Goal: Information Seeking & Learning: Learn about a topic

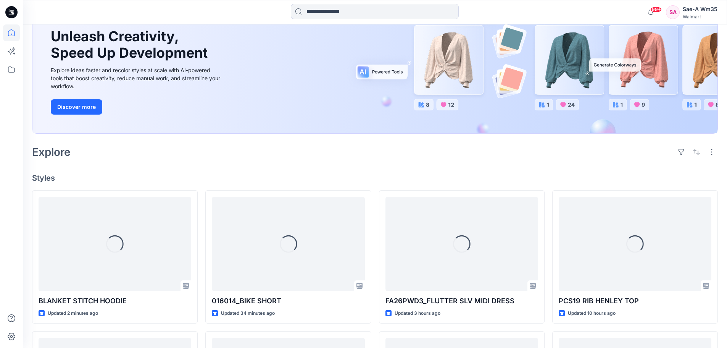
scroll to position [76, 0]
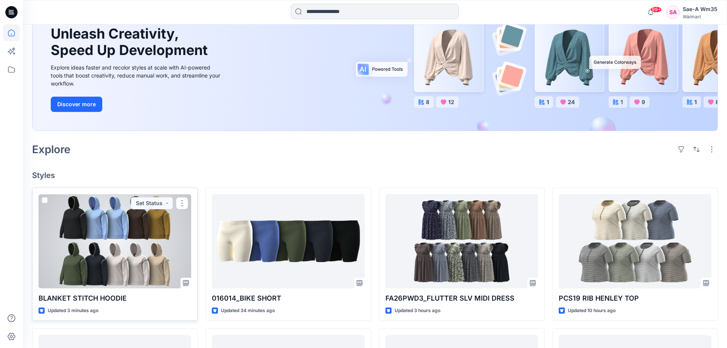
click at [118, 245] on div at bounding box center [115, 241] width 153 height 94
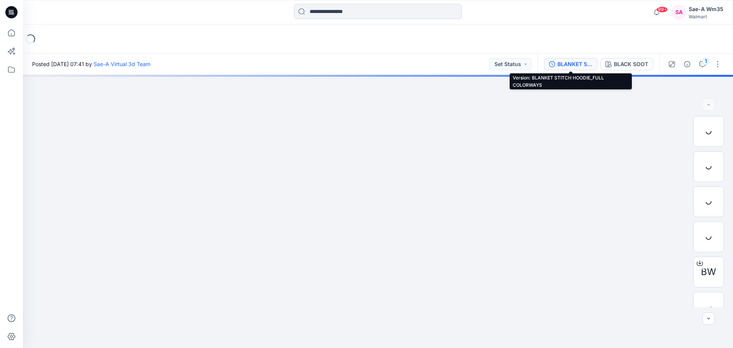
click at [584, 65] on div "BLANKET STITCH HOODIE_FULL COLORWAYS" at bounding box center [574, 64] width 35 height 8
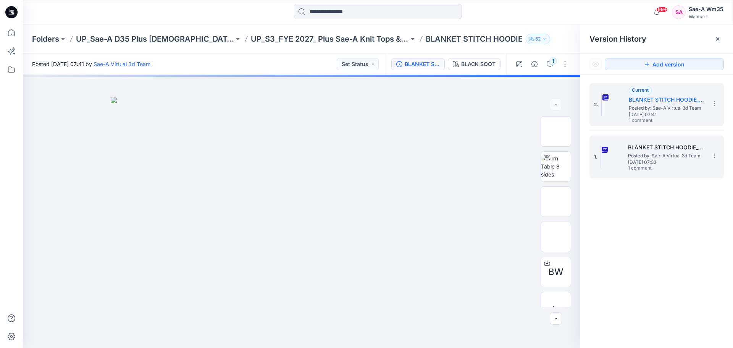
click at [675, 146] on h5 "BLANKET STITCH HOODIE_SOFT SILVER" at bounding box center [666, 147] width 76 height 9
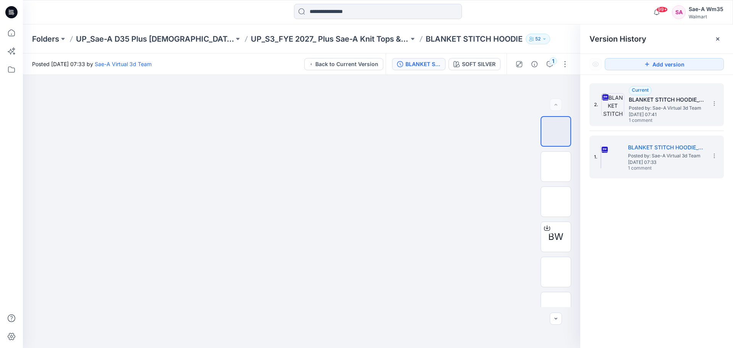
click at [662, 104] on span "Posted by: Sae-A Virtual 3d Team" at bounding box center [667, 108] width 76 height 8
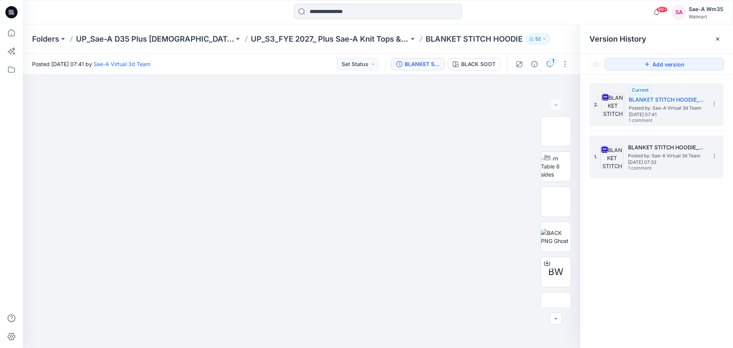
click at [666, 143] on h5 "BLANKET STITCH HOODIE_SOFT SILVER" at bounding box center [666, 147] width 76 height 9
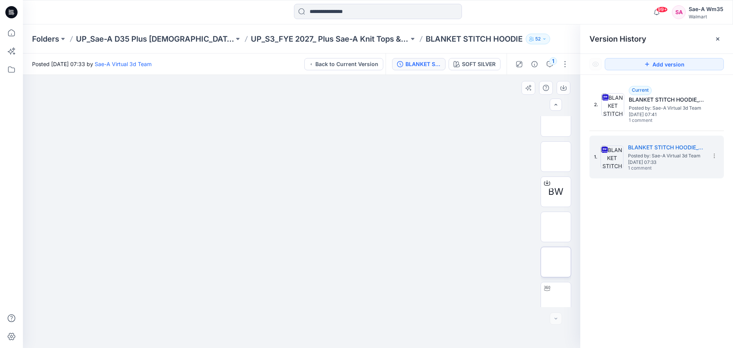
scroll to position [50, 0]
click at [560, 292] on img at bounding box center [556, 291] width 30 height 24
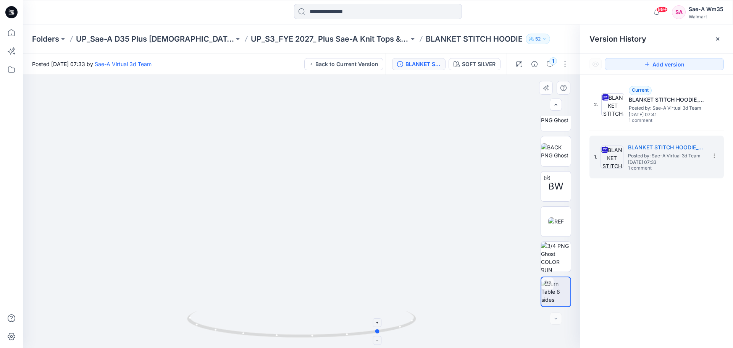
drag, startPoint x: 304, startPoint y: 336, endPoint x: 382, endPoint y: 335, distance: 78.6
click at [382, 335] on icon at bounding box center [302, 325] width 231 height 29
drag, startPoint x: 368, startPoint y: 334, endPoint x: 406, endPoint y: 333, distance: 38.9
click at [406, 333] on icon at bounding box center [302, 325] width 231 height 29
